Goal: Information Seeking & Learning: Learn about a topic

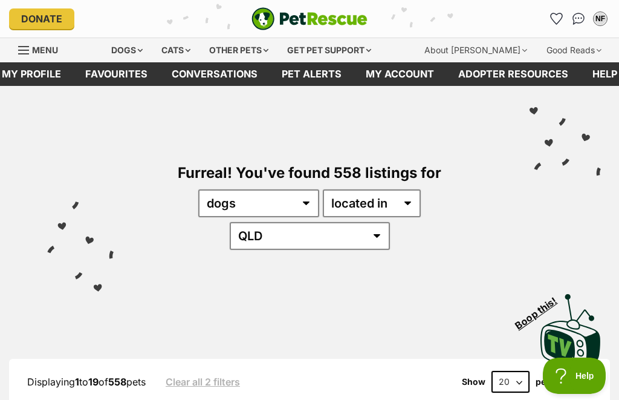
click at [508, 371] on select "20 40 60" at bounding box center [510, 382] width 38 height 22
select select "60"
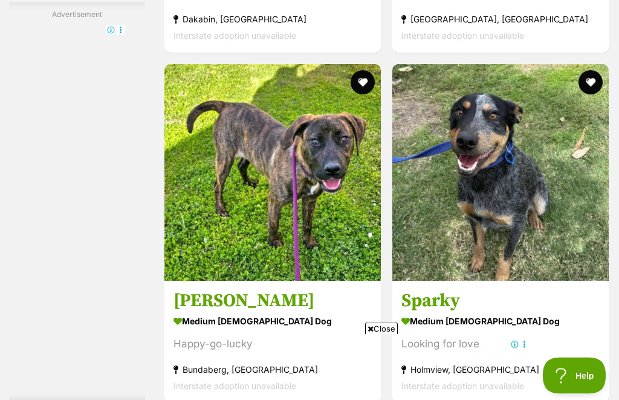
scroll to position [3729, 0]
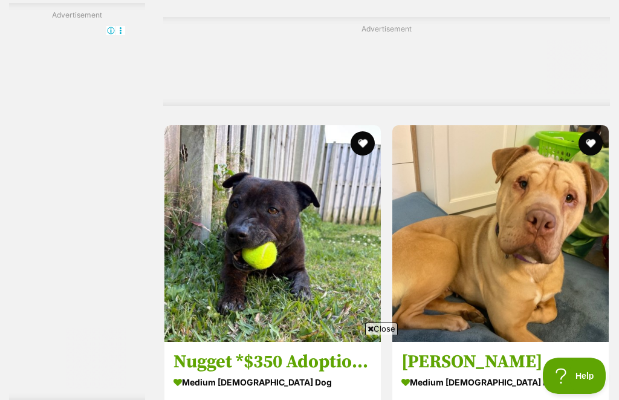
scroll to position [0, 0]
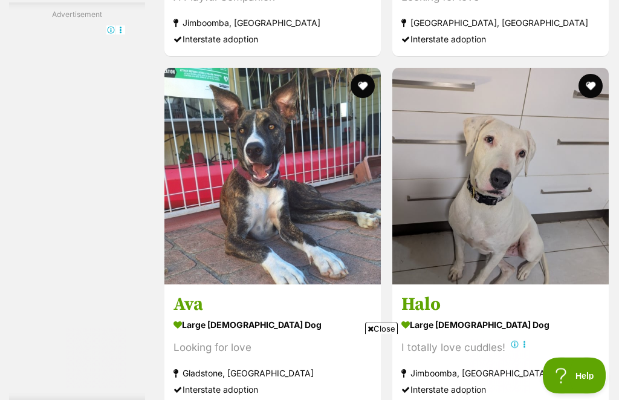
scroll to position [5708, 0]
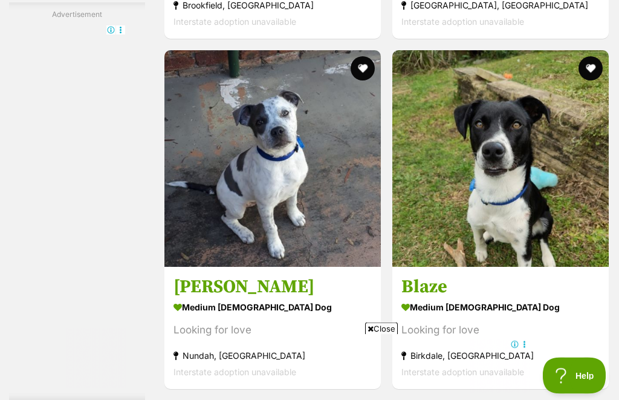
scroll to position [6892, 0]
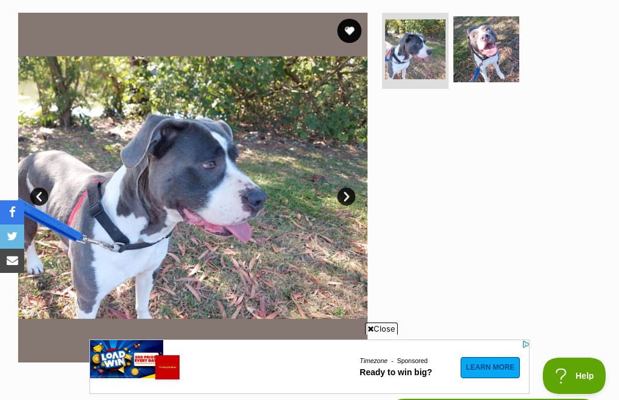
scroll to position [122, 0]
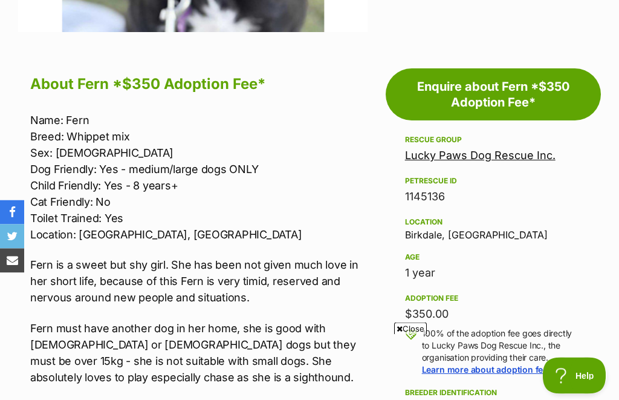
scroll to position [549, 0]
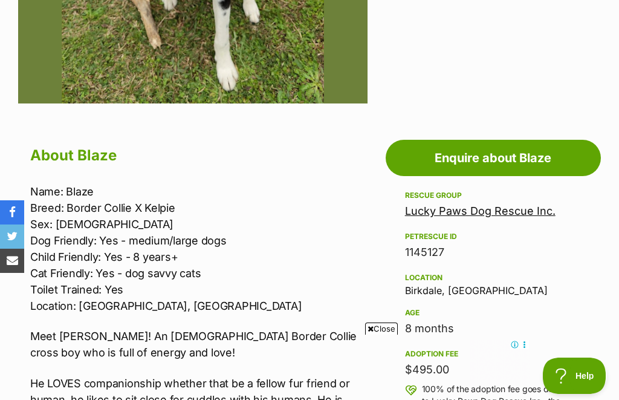
scroll to position [471, 0]
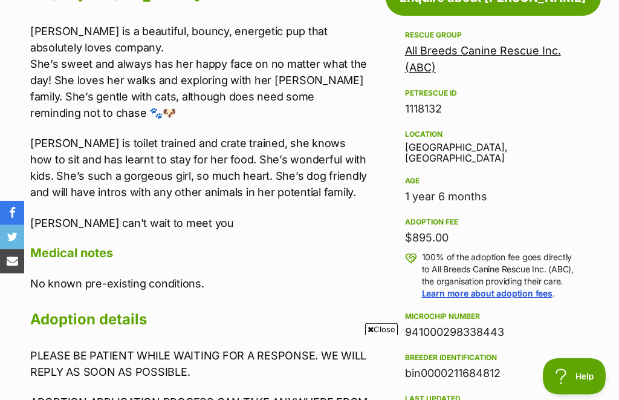
scroll to position [615, 0]
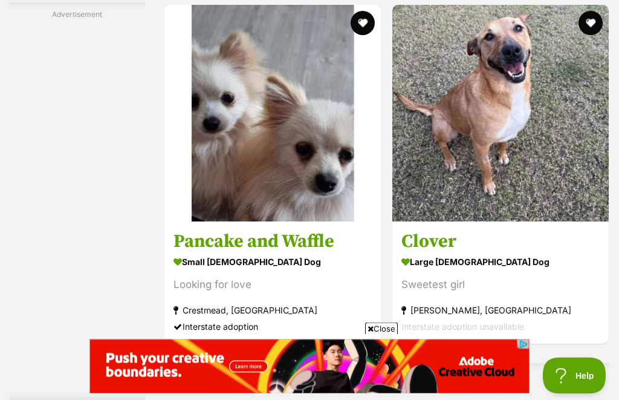
scroll to position [6938, 0]
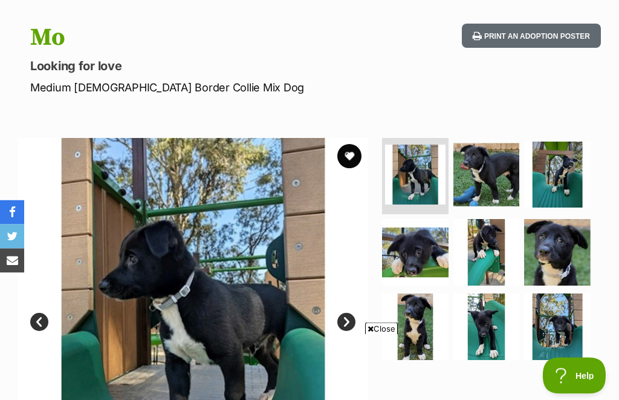
scroll to position [62, 0]
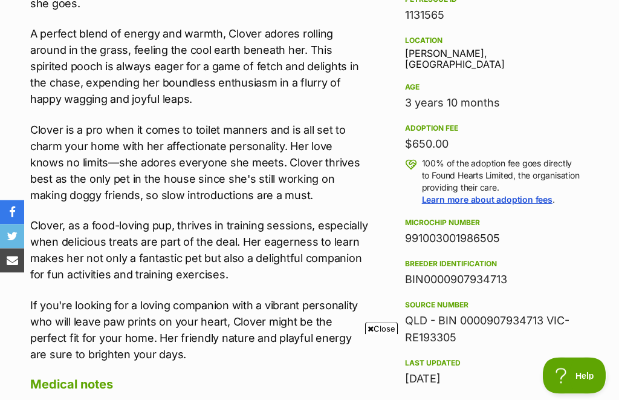
scroll to position [723, 0]
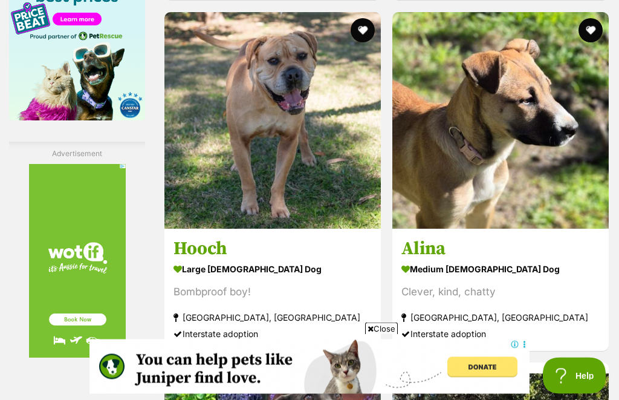
scroll to position [2063, 0]
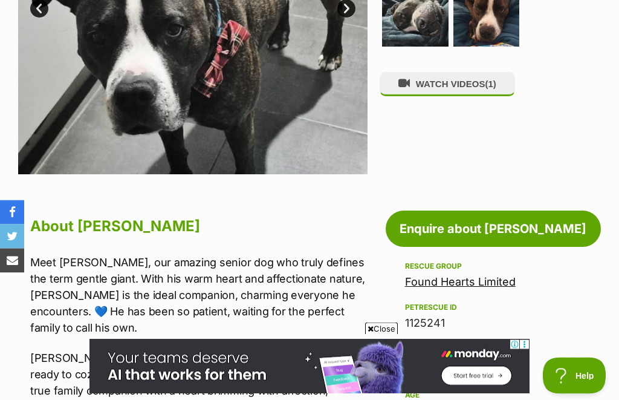
scroll to position [489, 0]
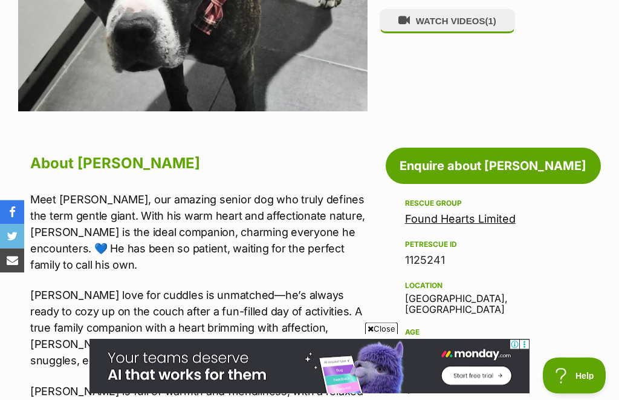
click at [445, 219] on link "Found Hearts Limited" at bounding box center [460, 219] width 111 height 13
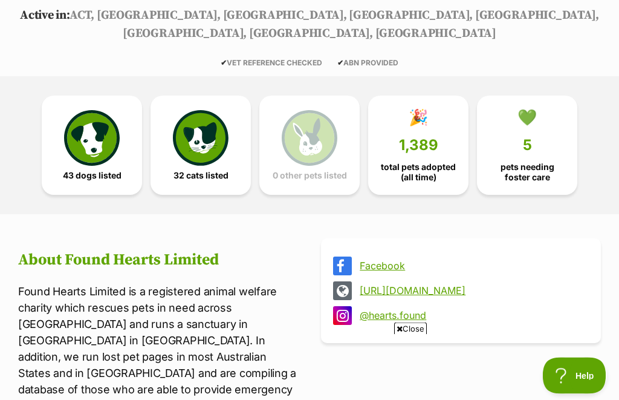
scroll to position [260, 0]
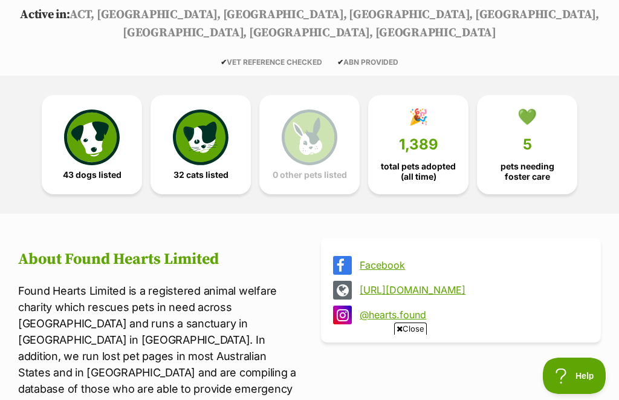
click at [93, 112] on img at bounding box center [92, 137] width 56 height 56
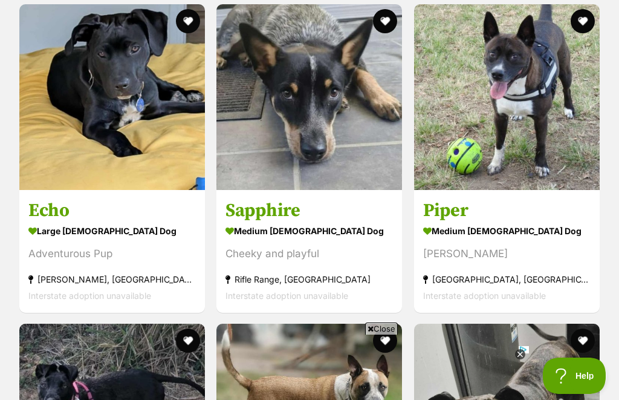
scroll to position [2442, 0]
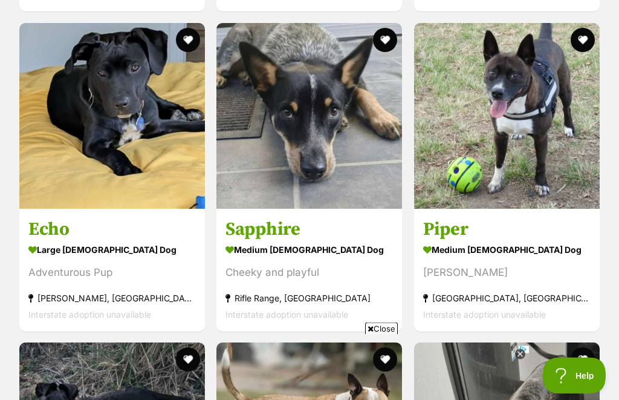
click at [473, 241] on div "medium [DEMOGRAPHIC_DATA] Dog" at bounding box center [506, 250] width 167 height 18
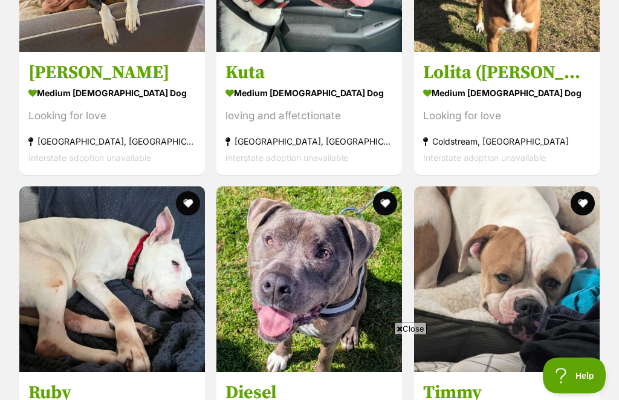
scroll to position [4197, 0]
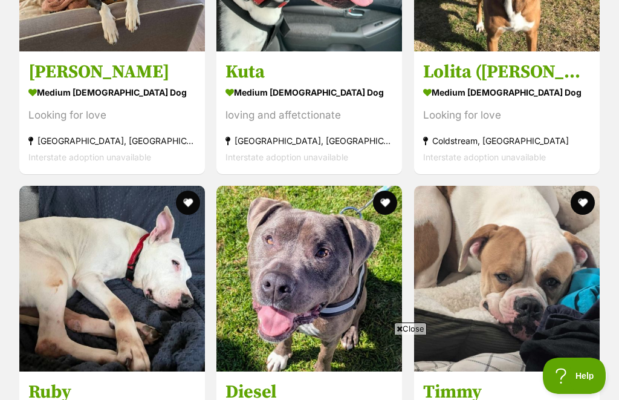
click at [296, 86] on section "medium male Dog loving and affetctionate Knoxfield, VIC Interstate adoption una…" at bounding box center [308, 124] width 167 height 82
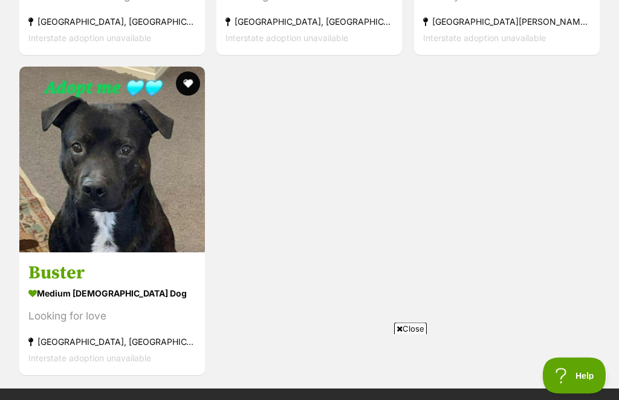
scroll to position [5594, 0]
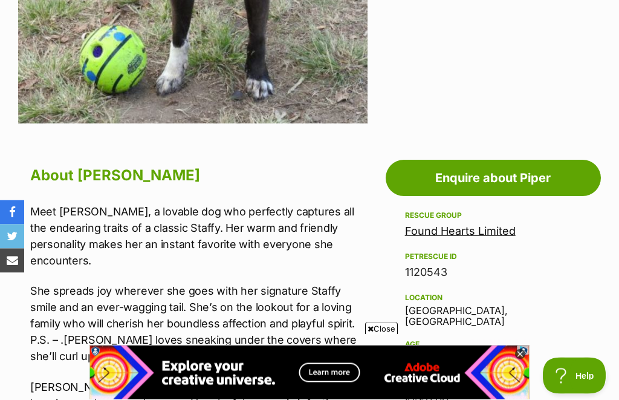
scroll to position [485, 0]
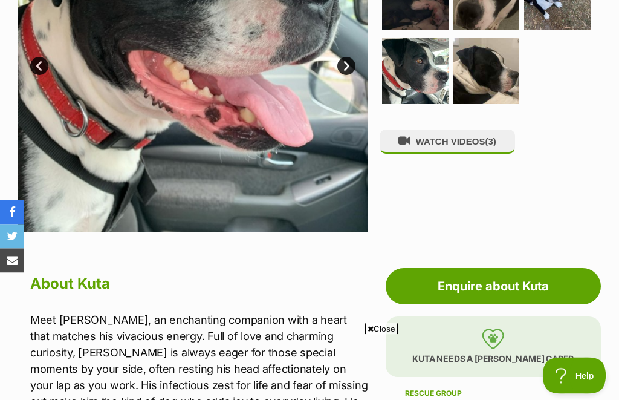
scroll to position [364, 0]
